Goal: Task Accomplishment & Management: Complete application form

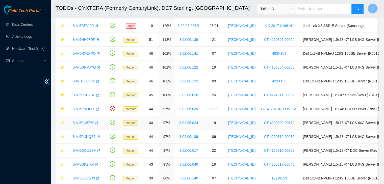
scroll to position [25, 0]
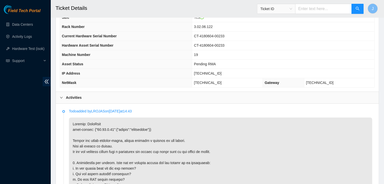
scroll to position [170, 0]
click at [221, 72] on span "23.62.7.37" at bounding box center [207, 74] width 27 height 4
copy span "23.62.7.37"
click at [166, 53] on th "Machine Number" at bounding box center [126, 54] width 132 height 9
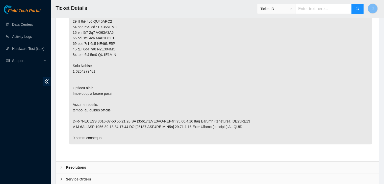
scroll to position [1326, 0]
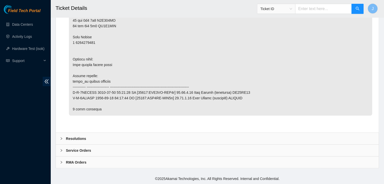
click at [125, 142] on div "Resolutions" at bounding box center [217, 139] width 323 height 12
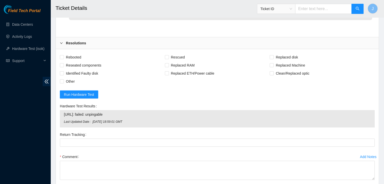
scroll to position [1420, 0]
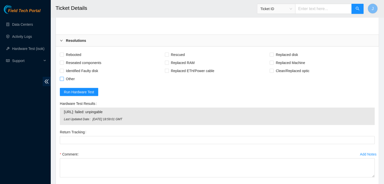
click at [64, 82] on span "Other" at bounding box center [70, 79] width 13 height 8
click at [63, 80] on input "Other" at bounding box center [62, 79] width 4 height 4
checkbox input "true"
click at [69, 59] on span "Rebooted" at bounding box center [73, 55] width 19 height 8
click at [63, 56] on input "Rebooted" at bounding box center [62, 55] width 4 height 4
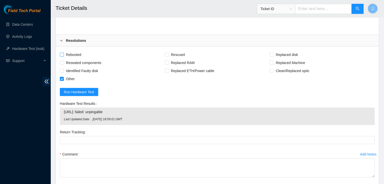
checkbox input "true"
click at [175, 56] on span "Rescued" at bounding box center [178, 55] width 18 height 8
click at [168, 56] on input "Rescued" at bounding box center [167, 55] width 4 height 4
checkbox input "true"
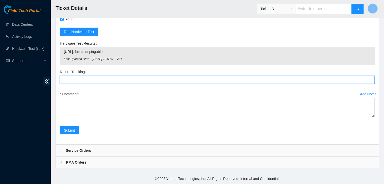
click at [216, 78] on Tracking "Return Tracking" at bounding box center [217, 80] width 314 height 8
type Tracking "V"
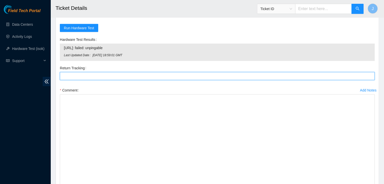
drag, startPoint x: 373, startPoint y: 116, endPoint x: 382, endPoint y: 196, distance: 79.9
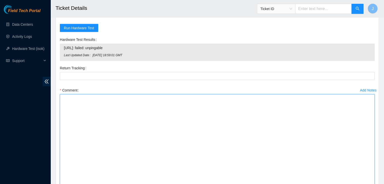
click at [310, 129] on textarea "Comment" at bounding box center [217, 143] width 314 height 99
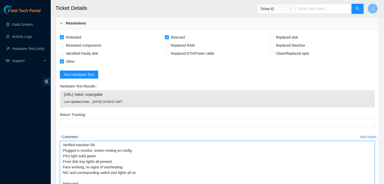
scroll to position [1437, 0]
type textarea "Verified machine SN Plugged in monitor, screen resting on config PSU light soli…"
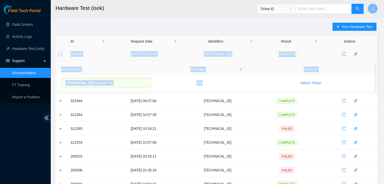
click at [60, 53] on button "Collapse row" at bounding box center [61, 54] width 4 height 4
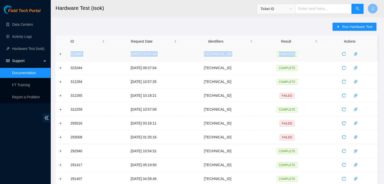
click at [110, 54] on td "17-08-2025 09:52:44" at bounding box center [143, 54] width 72 height 14
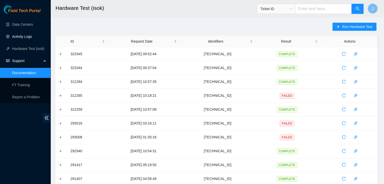
click at [30, 38] on link "Activity Logs" at bounding box center [22, 37] width 20 height 4
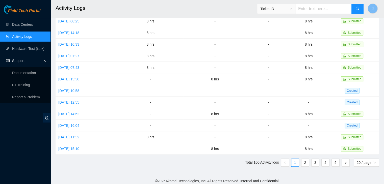
scroll to position [127, 0]
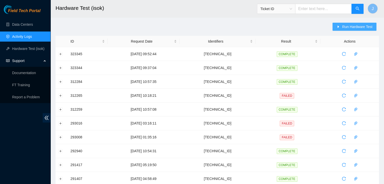
click at [354, 24] on span "Run Hardware Test" at bounding box center [357, 27] width 30 height 6
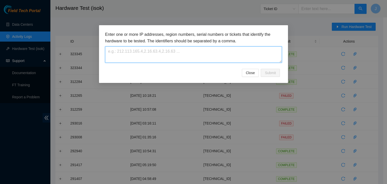
click at [230, 52] on textarea at bounding box center [193, 54] width 177 height 16
paste textarea "23.62.7.37"
type textarea "23.62.7.37"
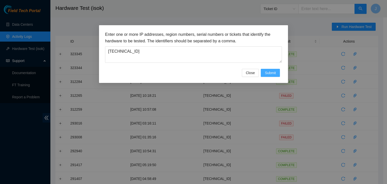
click at [269, 72] on span "Submit" at bounding box center [270, 73] width 11 height 6
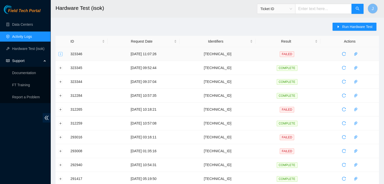
click at [60, 54] on button "Expand row" at bounding box center [61, 54] width 4 height 4
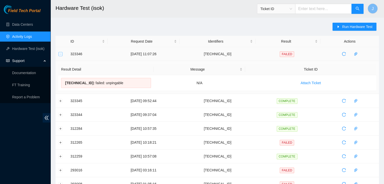
click at [60, 54] on button "Collapse row" at bounding box center [61, 54] width 4 height 4
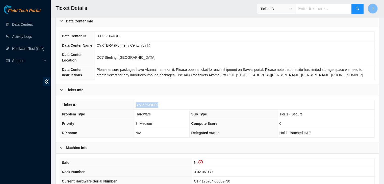
scroll to position [32, 0]
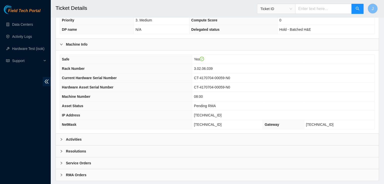
scroll to position [133, 0]
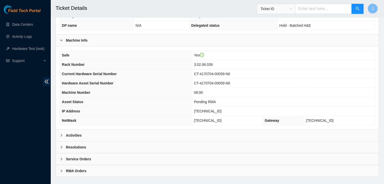
click at [166, 132] on div "Activities" at bounding box center [217, 136] width 323 height 12
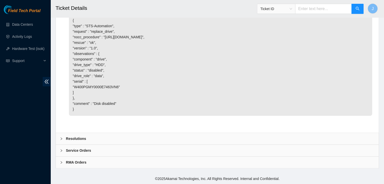
scroll to position [814, 0]
click at [140, 138] on div "Resolutions" at bounding box center [217, 139] width 323 height 12
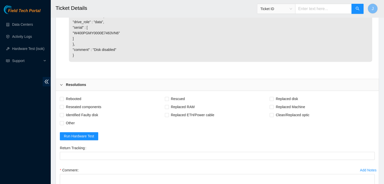
scroll to position [870, 0]
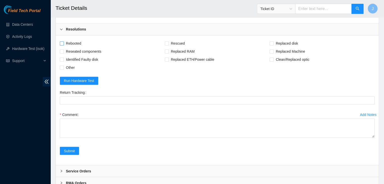
click at [76, 47] on span "Rebooted" at bounding box center [73, 43] width 19 height 8
click at [63, 45] on input "Rebooted" at bounding box center [62, 43] width 4 height 4
checkbox input "true"
click at [180, 47] on span "Rescued" at bounding box center [178, 43] width 18 height 8
click at [168, 45] on input "Rescued" at bounding box center [167, 43] width 4 height 4
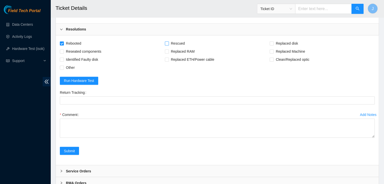
checkbox input "true"
click at [278, 47] on span "Replaced disk" at bounding box center [286, 43] width 26 height 8
click at [273, 45] on input "Replaced disk" at bounding box center [271, 43] width 4 height 4
checkbox input "true"
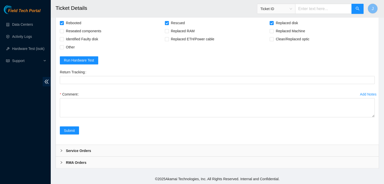
scroll to position [900, 0]
click at [88, 35] on span "Reseated components" at bounding box center [83, 31] width 39 height 8
click at [63, 33] on input "Reseated components" at bounding box center [62, 31] width 4 height 4
checkbox input "true"
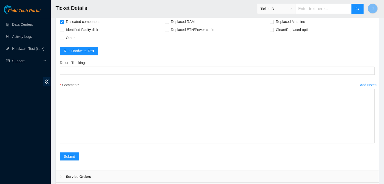
drag, startPoint x: 370, startPoint y: 160, endPoint x: 379, endPoint y: 196, distance: 36.8
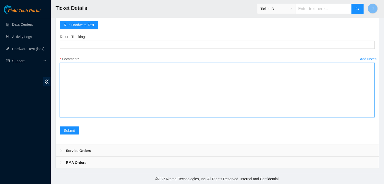
click at [305, 109] on textarea "Comment" at bounding box center [217, 90] width 314 height 54
paste textarea "Verified machine SN Safely powered down machine Removed disk SN Replaced with d…"
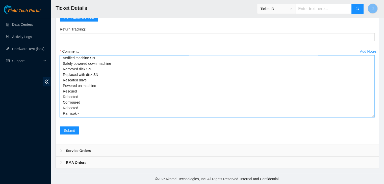
scroll to position [0, 0]
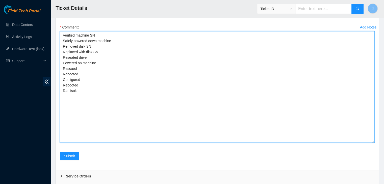
drag, startPoint x: 372, startPoint y: 138, endPoint x: 376, endPoint y: 196, distance: 57.4
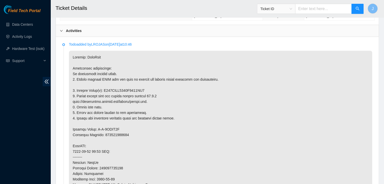
scroll to position [238, 0]
click at [127, 87] on p at bounding box center [220, 167] width 303 height 235
copy p "W400PGMY0000E7463VN6"
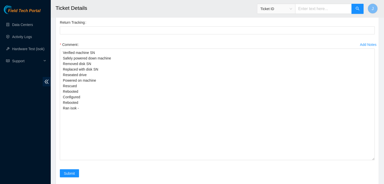
scroll to position [941, 0]
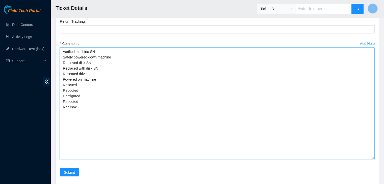
click at [105, 119] on textarea "Verified machine SN Safely powered down machine Removed disk SN Replaced with d…" at bounding box center [217, 103] width 314 height 112
paste textarea "W400PGMY0000E7463VN6"
click at [106, 122] on textarea "Verified machine SN Safely powered down machine Removed disk SN - W400PGMY0000E…" at bounding box center [217, 103] width 314 height 112
paste textarea "Y6T091EFFWC5"
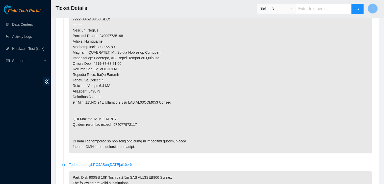
scroll to position [369, 0]
type textarea "Verified machine SN Safely powered down machine Removed disk SN - W400PGMY0000E…"
click at [125, 123] on p at bounding box center [220, 36] width 303 height 235
copy p "463470026849"
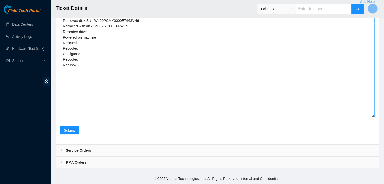
scroll to position [997, 0]
paste Tracking "463470026849"
type Tracking "463470026849"
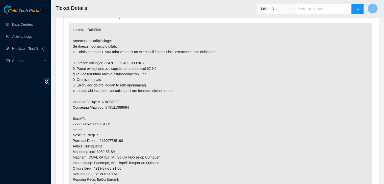
scroll to position [265, 0]
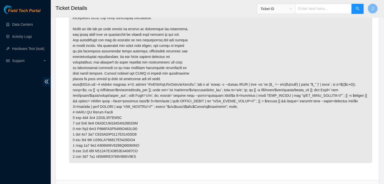
scroll to position [426, 0]
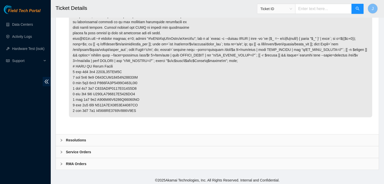
click at [133, 135] on div "Resolutions" at bounding box center [217, 140] width 323 height 12
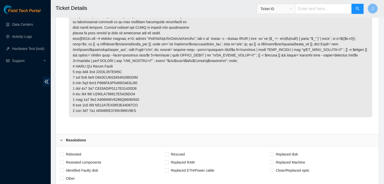
scroll to position [519, 0]
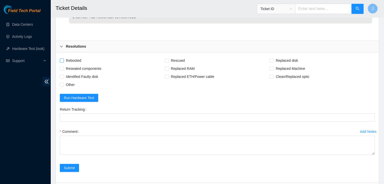
click at [78, 58] on span "Rebooted" at bounding box center [73, 60] width 19 height 8
click at [63, 59] on input "Rebooted" at bounding box center [62, 61] width 4 height 4
checkbox input "true"
click at [78, 67] on span "Reseated components" at bounding box center [83, 69] width 39 height 8
click at [63, 67] on input "Reseated components" at bounding box center [62, 69] width 4 height 4
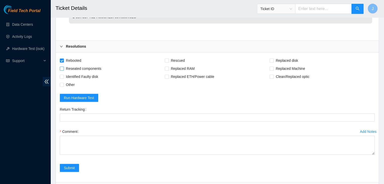
checkbox input "true"
click at [70, 84] on span "Other" at bounding box center [70, 85] width 13 height 8
click at [63, 84] on input "Other" at bounding box center [62, 85] width 4 height 4
checkbox input "true"
drag, startPoint x: 372, startPoint y: 152, endPoint x: 371, endPoint y: 196, distance: 43.4
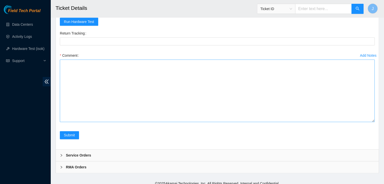
scroll to position [597, 0]
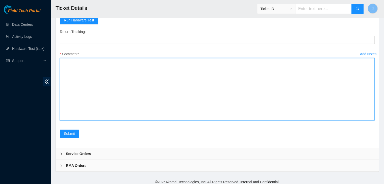
drag, startPoint x: 244, startPoint y: 118, endPoint x: 255, endPoint y: 190, distance: 72.9
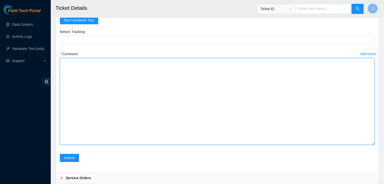
drag, startPoint x: 372, startPoint y: 117, endPoint x: 376, endPoint y: 141, distance: 24.8
click at [376, 141] on div "Rebooted Rescued Replaced disk Reseated components Replaced RAM Replaced Machin…" at bounding box center [217, 73] width 323 height 197
click at [261, 80] on textarea "Comment" at bounding box center [217, 101] width 314 height 87
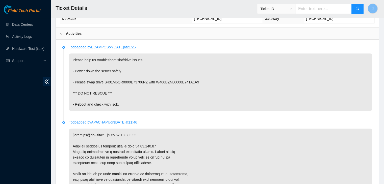
scroll to position [233, 0]
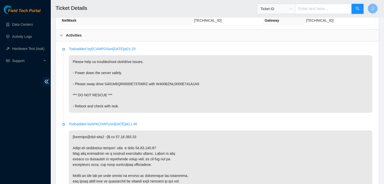
click at [127, 81] on p "Please help us troubleshoot slot/drive issues. - Power down the server safely. …" at bounding box center [220, 83] width 303 height 57
copy p "S401M6QR0000E73706RZ"
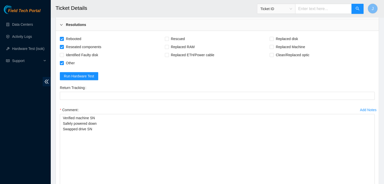
scroll to position [623, 0]
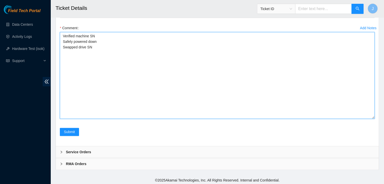
click at [117, 48] on textarea "Verified machine SN Safely powered down Swapped drive SN" at bounding box center [217, 75] width 314 height 87
paste textarea "S401M6QR0000E73706RZ"
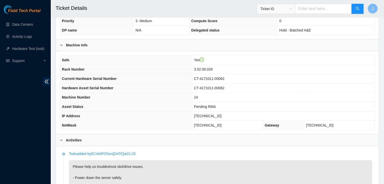
scroll to position [255, 0]
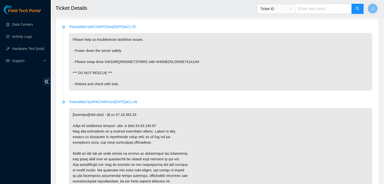
click at [169, 61] on p "Please help us troubleshoot slot/drive issues. - Power down the server safely. …" at bounding box center [220, 61] width 303 height 57
copy p "W400BZNL0000E741A1A9"
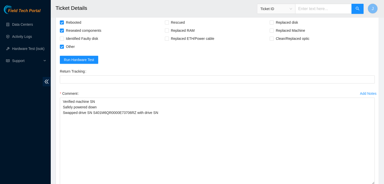
scroll to position [623, 0]
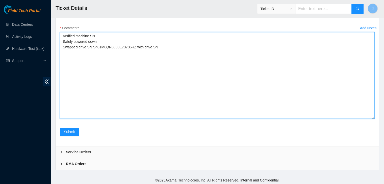
click at [170, 43] on textarea "Verified machine SN Safely powered down Swapped drive SN S401M6QR0000E73706RZ w…" at bounding box center [217, 75] width 314 height 87
paste textarea "W400BZNL0000E741A1A9"
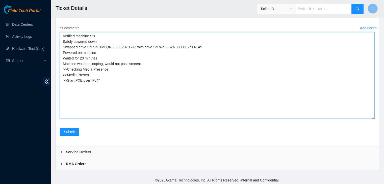
click at [62, 67] on textarea "Verified machine SN Safely powered down Swapped drive SN S401M6QR0000E73706RZ w…" at bounding box center [217, 75] width 314 height 87
click at [107, 80] on textarea "Verified machine SN Safely powered down Swapped drive SN S401M6QR0000E73706RZ w…" at bounding box center [217, 75] width 314 height 87
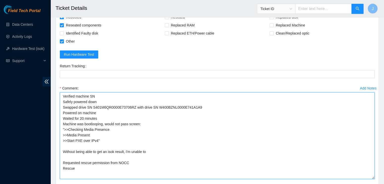
scroll to position [563, 0]
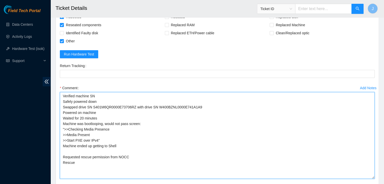
click at [136, 163] on textarea "Verified machine SN Safely powered down Swapped drive SN S401M6QR0000E73706RZ w…" at bounding box center [217, 135] width 314 height 87
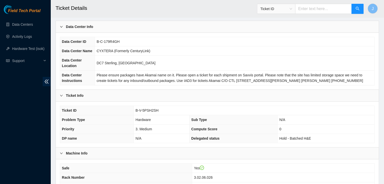
scroll to position [20, 0]
click at [150, 109] on span "B-V-5PSH2SH" at bounding box center [146, 110] width 23 height 4
copy span "B-V-5PSH2SH"
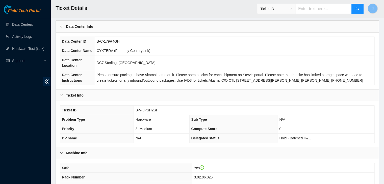
click at [192, 64] on td "DC7 Sterling, [GEOGRAPHIC_DATA]" at bounding box center [234, 62] width 279 height 15
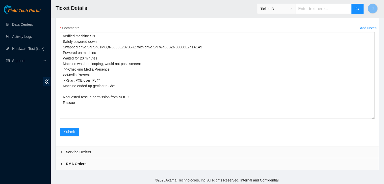
scroll to position [621, 0]
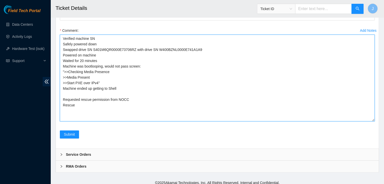
click at [115, 107] on textarea "Verified machine SN Safely powered down Swapped drive SN S401M6QR0000E73706RZ w…" at bounding box center [217, 78] width 314 height 87
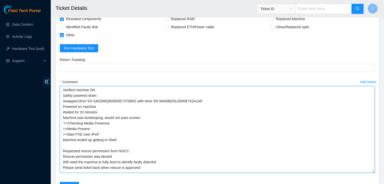
scroll to position [623, 0]
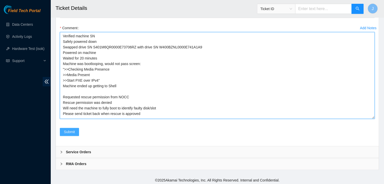
type textarea "Verified machine SN Safely powered down Swapped drive SN S401M6QR0000E73706RZ w…"
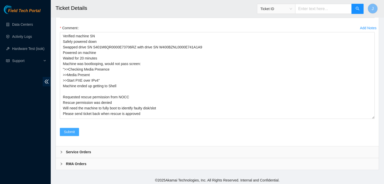
click at [76, 131] on button "Submit" at bounding box center [69, 132] width 19 height 8
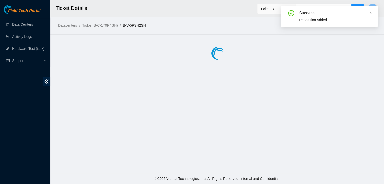
scroll to position [0, 0]
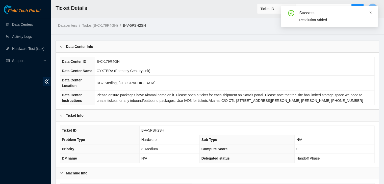
click at [369, 13] on icon "close" at bounding box center [370, 13] width 4 height 4
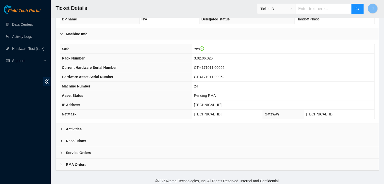
scroll to position [139, 0]
click at [197, 124] on div "Activities" at bounding box center [217, 129] width 323 height 12
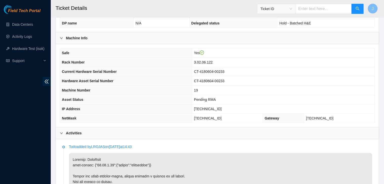
scroll to position [132, 0]
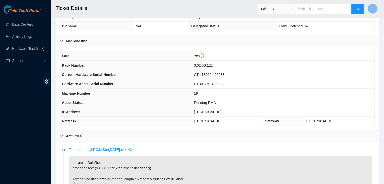
click at [217, 110] on span "23.62.7.37" at bounding box center [207, 112] width 27 height 4
click at [217, 110] on span "[TECHNICAL_ID]" at bounding box center [207, 112] width 27 height 4
copy span "[TECHNICAL_ID]"
click at [137, 79] on th "Hardware Asset Serial Number" at bounding box center [126, 83] width 132 height 9
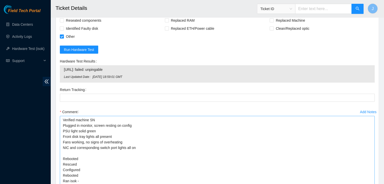
scroll to position [1563, 0]
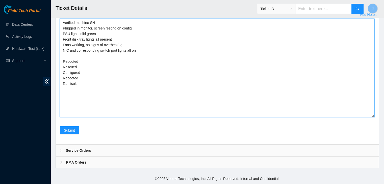
click at [120, 82] on textarea "Verified machine SN Plugged in monitor, screen resting on config PSU light soli…" at bounding box center [217, 68] width 314 height 99
paste textarea "Verified machine SN Safely powered down machine Removed disk SN - W400PGMY0000E…"
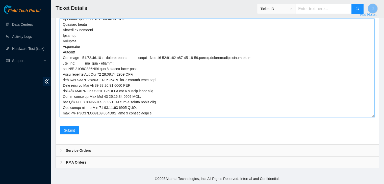
scroll to position [81, 0]
drag, startPoint x: 162, startPoint y: 113, endPoint x: 79, endPoint y: 60, distance: 99.1
click at [79, 60] on textarea "Comment" at bounding box center [217, 68] width 314 height 99
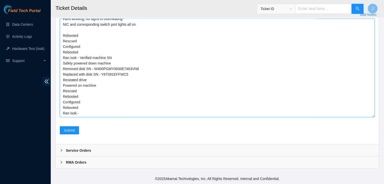
scroll to position [26, 0]
drag, startPoint x: 114, startPoint y: 114, endPoint x: 80, endPoint y: 61, distance: 64.1
click at [80, 61] on textarea "Verified machine SN Plugged in monitor, screen resting on config PSU light soli…" at bounding box center [217, 68] width 314 height 99
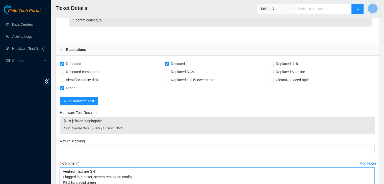
scroll to position [1563, 0]
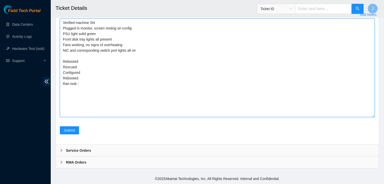
paste textarea "323346 17-08-2025 11:59:56 23.62.7.37 FAILED Result Detail Message Ticket ID 23…"
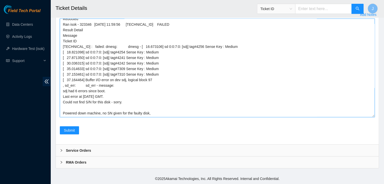
scroll to position [69, 0]
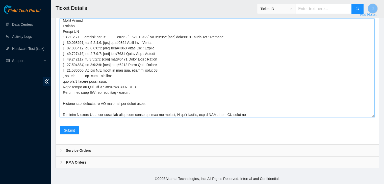
paste textarea "ZC16FF2B"
click at [157, 104] on textarea "Comment" at bounding box center [217, 68] width 314 height 99
click at [276, 114] on textarea "Comment" at bounding box center [217, 68] width 314 height 99
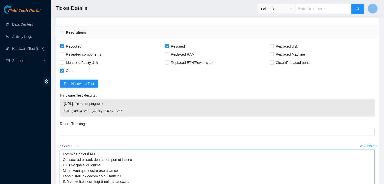
scroll to position [1429, 0]
type textarea "Verified machine SN Plugged in monitor, screen resting on config PSU light soli…"
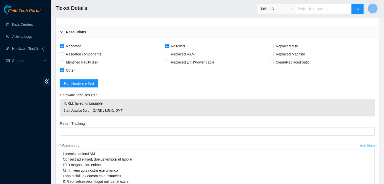
click at [77, 56] on span "Reseated components" at bounding box center [83, 54] width 39 height 8
click at [63, 56] on input "Reseated components" at bounding box center [62, 54] width 4 height 4
checkbox input "true"
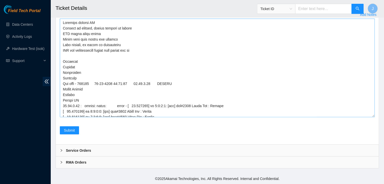
scroll to position [81, 0]
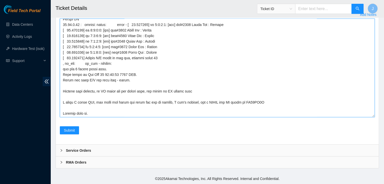
click at [255, 102] on textarea "Comment" at bounding box center [217, 68] width 314 height 99
click at [155, 114] on textarea "Comment" at bounding box center [217, 68] width 314 height 99
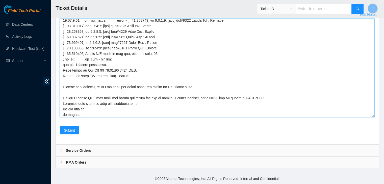
type textarea "Verified machine SN Plugged in monitor, screen resting on config PSU light soli…"
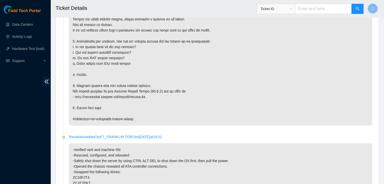
scroll to position [293, 0]
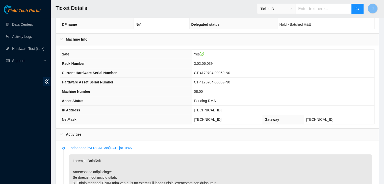
scroll to position [134, 0]
click at [150, 87] on th "Machine Number" at bounding box center [126, 91] width 132 height 9
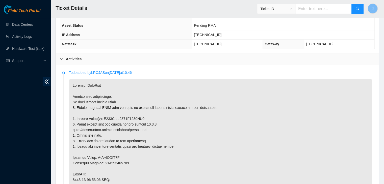
scroll to position [170, 0]
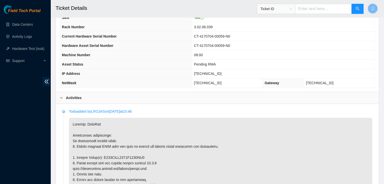
click at [221, 72] on span "[TECHNICAL_ID]" at bounding box center [207, 74] width 27 height 4
copy span "[TECHNICAL_ID]"
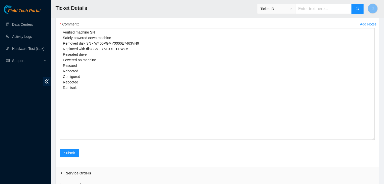
scroll to position [1037, 0]
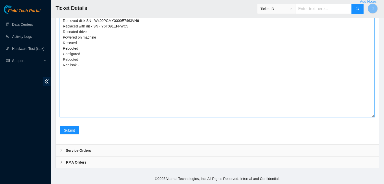
click at [126, 69] on textarea "Verified machine SN Safely powered down machine Removed disk SN - W400PGMY0000E…" at bounding box center [217, 62] width 314 height 112
paste textarea "23.48.36.43 : failed: dmesg: dmesg - Aug 17 15:20:56 a23-48-36-43.deploy.akamai…"
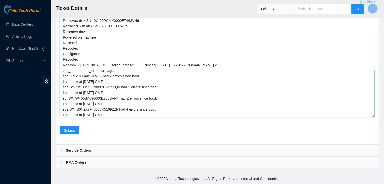
scroll to position [28, 0]
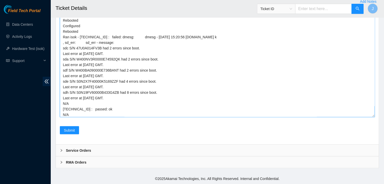
click at [214, 68] on textarea "Verified machine SN Safely powered down machine Removed disk SN - W400PGMY0000E…" at bounding box center [217, 62] width 314 height 112
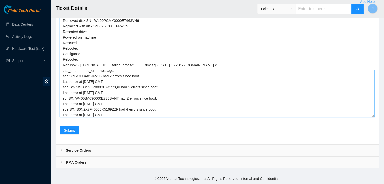
scroll to position [1037, 0]
type textarea "Verified machine SN Safely powered down machine Removed disk SN - W400PGMY0000E…"
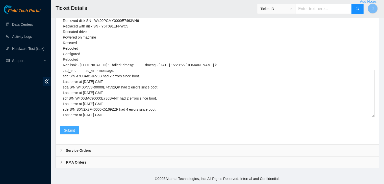
click at [71, 130] on span "Submit" at bounding box center [69, 131] width 11 height 6
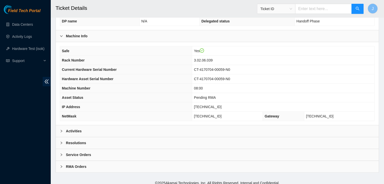
scroll to position [140, 0]
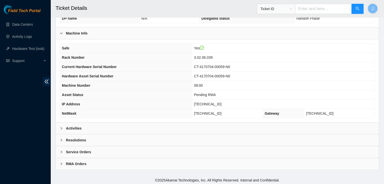
click at [131, 127] on div "Activities" at bounding box center [217, 129] width 323 height 12
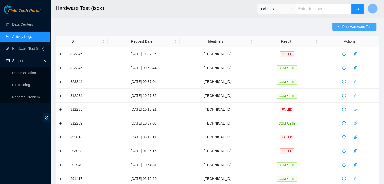
click at [353, 28] on span "Run Hardware Test" at bounding box center [357, 27] width 30 height 6
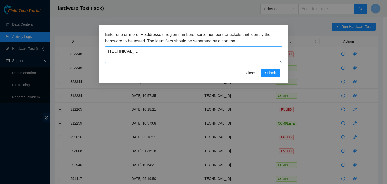
click at [230, 48] on textarea "[TECHNICAL_ID]" at bounding box center [193, 54] width 177 height 16
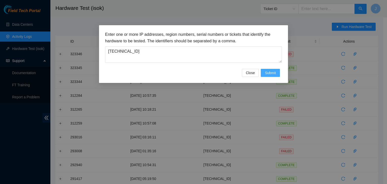
click at [267, 71] on span "Submit" at bounding box center [270, 73] width 11 height 6
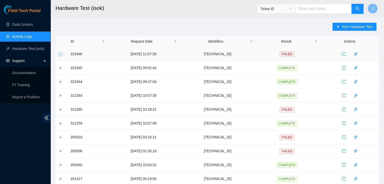
click at [61, 54] on button "Expand row" at bounding box center [61, 54] width 4 height 4
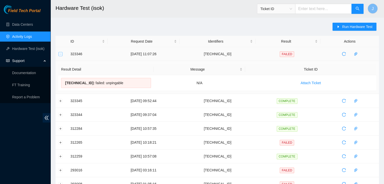
click at [61, 54] on button "Collapse row" at bounding box center [61, 54] width 4 height 4
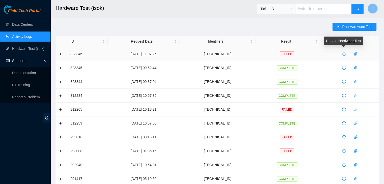
click at [345, 53] on span "reload" at bounding box center [344, 54] width 8 height 4
click at [59, 53] on button "Expand row" at bounding box center [61, 54] width 4 height 4
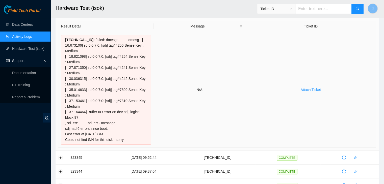
scroll to position [43, 0]
drag, startPoint x: 128, startPoint y: 140, endPoint x: 62, endPoint y: 43, distance: 117.6
click at [62, 43] on div "[TECHNICAL_ID] : failed: dmesg: dmesg - [ 16.673106] sd 0:0:7:0: [sdj] tag#4256…" at bounding box center [106, 90] width 90 height 110
copy div "16.673106] sd 0:0:7:0: [sdj] tag#4256 Sense Key : Medium [ 18.821098] sd 0:0:7:…"
click at [155, 44] on td "N/A" at bounding box center [200, 90] width 92 height 116
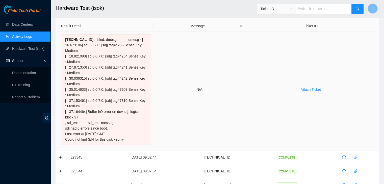
scroll to position [0, 0]
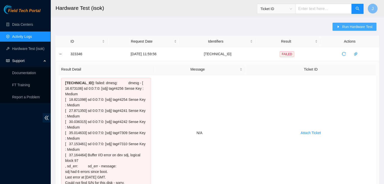
click at [356, 25] on span "Run Hardware Test" at bounding box center [357, 27] width 30 height 6
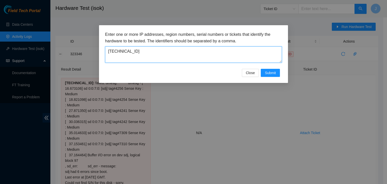
click at [258, 56] on textarea "[TECHNICAL_ID]" at bounding box center [193, 54] width 177 height 16
paste textarea "48.36.42"
type textarea "[TECHNICAL_ID]"
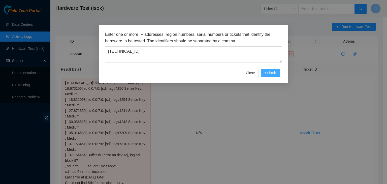
click at [277, 71] on button "Submit" at bounding box center [270, 73] width 19 height 8
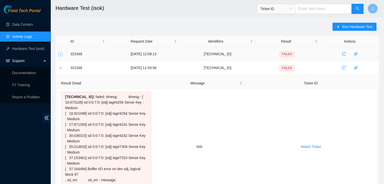
click at [59, 56] on button "Expand row" at bounding box center [61, 54] width 4 height 4
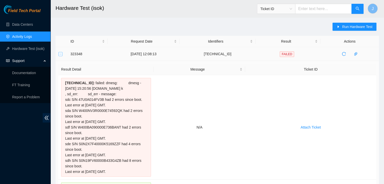
click at [59, 56] on button "Collapse row" at bounding box center [61, 54] width 4 height 4
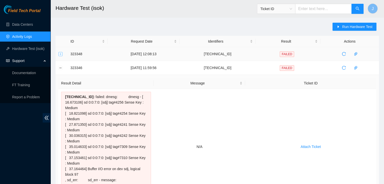
click at [60, 55] on button "Expand row" at bounding box center [61, 54] width 4 height 4
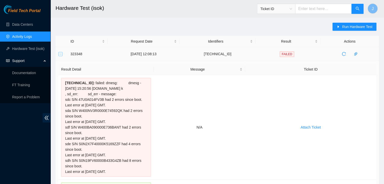
click at [60, 55] on button "Collapse row" at bounding box center [61, 54] width 4 height 4
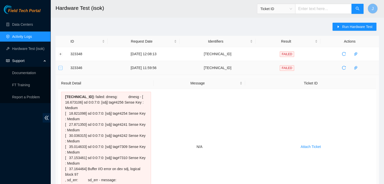
click at [60, 68] on button "Collapse row" at bounding box center [61, 68] width 4 height 4
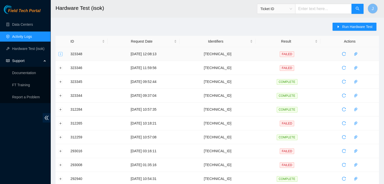
click at [60, 54] on button "Expand row" at bounding box center [61, 54] width 4 height 4
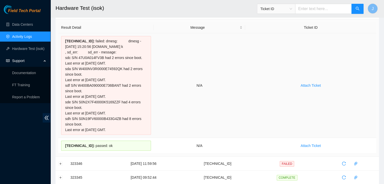
scroll to position [42, 0]
click at [93, 92] on div "[TECHNICAL_ID] : failed: dmesg: dmesg - [DATE] 15:20:56 [DOMAIN_NAME] k , sd_er…" at bounding box center [106, 85] width 90 height 99
click at [156, 98] on td "N/A" at bounding box center [200, 85] width 92 height 105
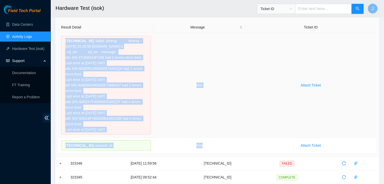
drag, startPoint x: 209, startPoint y: 149, endPoint x: 64, endPoint y: 39, distance: 182.5
click at [64, 39] on tbody "[TECHNICAL_ID] : failed: dmesg: dmesg - [DATE] 15:20:56 [DOMAIN_NAME] k , sd_er…" at bounding box center [216, 93] width 317 height 121
copy tbody "[TECHNICAL_ID] : failed: dmesg: dmesg - [DATE] 15:20:56 [DOMAIN_NAME] k , sd_er…"
click at [169, 86] on td "N/A" at bounding box center [200, 85] width 92 height 105
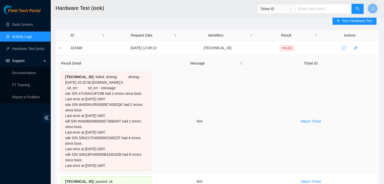
scroll to position [4, 0]
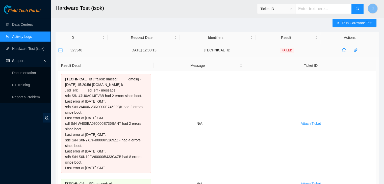
click at [61, 50] on button "Collapse row" at bounding box center [61, 50] width 4 height 4
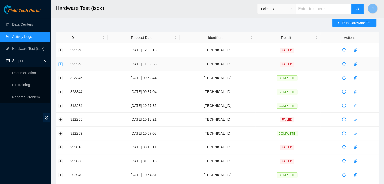
click at [62, 64] on button "Expand row" at bounding box center [61, 64] width 4 height 4
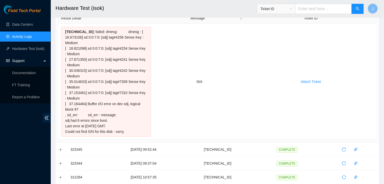
scroll to position [0, 0]
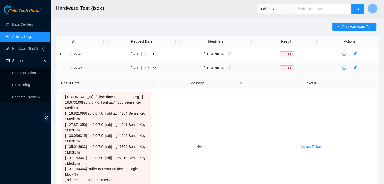
drag, startPoint x: 130, startPoint y: 133, endPoint x: 67, endPoint y: 65, distance: 93.7
copy tbody "323346 17-08-2025 11:59:56 23.62.7.37 FAILED Result Detail Message Ticket ID 23…"
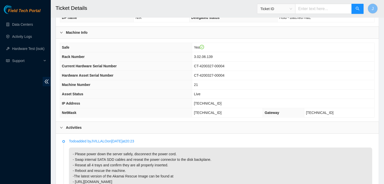
scroll to position [141, 0]
